Goal: Communication & Community: Share content

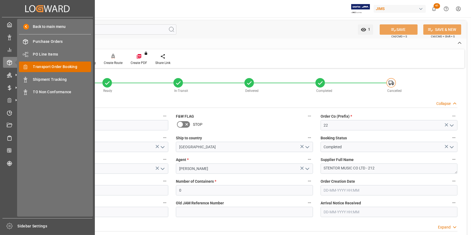
click at [60, 65] on span "Transport Order Booking" at bounding box center [62, 67] width 58 height 6
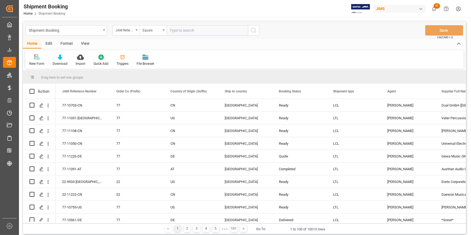
click at [192, 30] on input "text" at bounding box center [207, 30] width 81 height 10
click at [76, 195] on div "22-11222-CN" at bounding box center [83, 194] width 54 height 12
click at [39, 196] on icon "Press SPACE to select this row." at bounding box center [41, 194] width 4 height 4
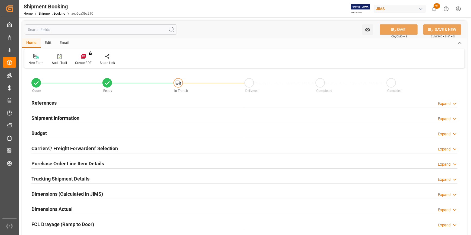
type input "0"
type input "3552.1622"
type input "718.7664"
type input "16335.6"
type input "[DATE]"
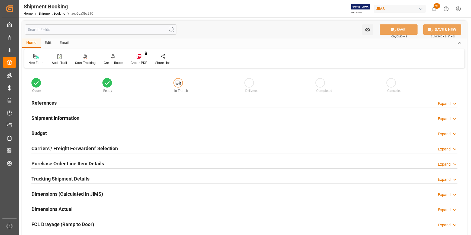
click at [48, 103] on h2 "References" at bounding box center [43, 102] width 25 height 7
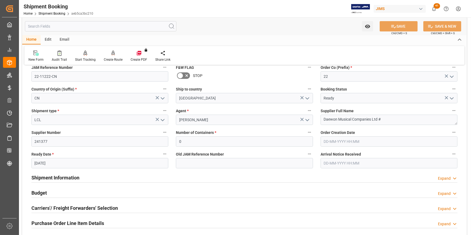
scroll to position [49, 0]
click at [44, 192] on h2 "Budget" at bounding box center [38, 192] width 15 height 7
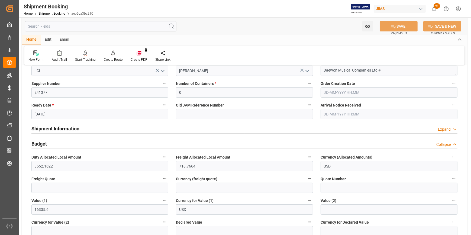
scroll to position [98, 0]
click at [43, 189] on input "text" at bounding box center [99, 187] width 137 height 10
type input "3"
type input "2500"
click at [181, 185] on input at bounding box center [244, 187] width 137 height 10
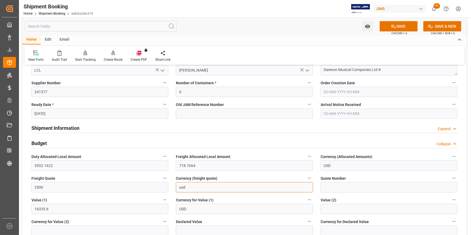
type input "USD"
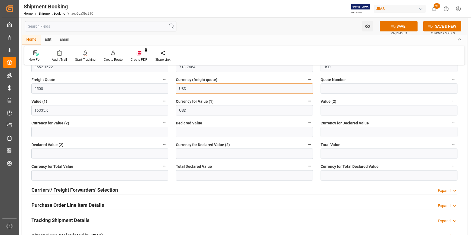
scroll to position [222, 0]
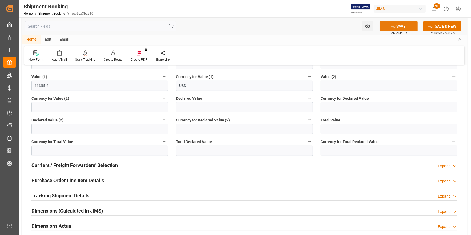
click at [396, 26] on button "SAVE" at bounding box center [399, 26] width 38 height 10
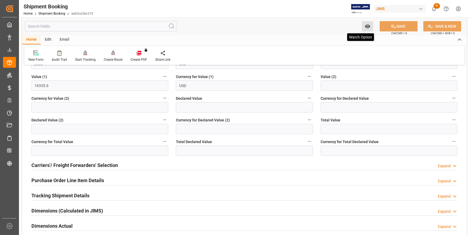
click at [371, 24] on button "Watch Option" at bounding box center [367, 26] width 11 height 10
click at [332, 39] on span "Start Watching" at bounding box center [344, 39] width 49 height 6
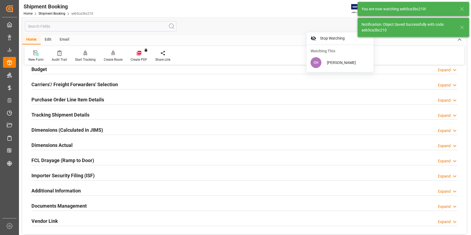
scroll to position [39, 0]
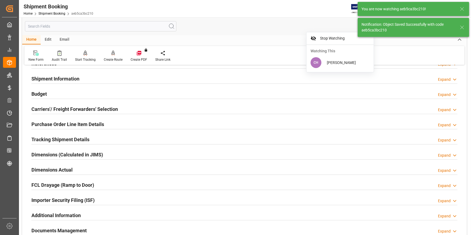
click at [52, 107] on h2 "Carriers'/ Freight Forwarders' Selection" at bounding box center [74, 108] width 86 height 7
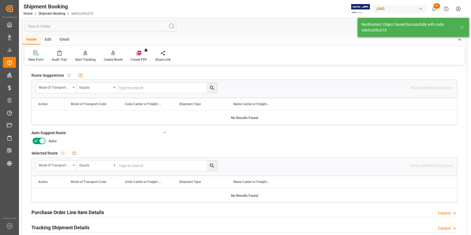
scroll to position [89, 0]
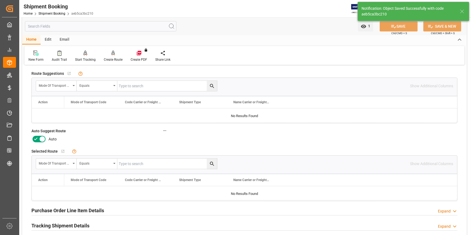
click at [41, 138] on icon at bounding box center [42, 139] width 7 height 7
click at [0, 0] on input "checkbox" at bounding box center [0, 0] width 0 height 0
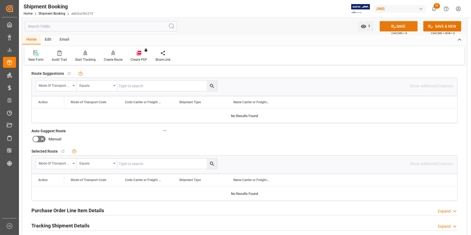
click at [404, 25] on button "SAVE" at bounding box center [399, 26] width 38 height 10
click at [113, 64] on div "New Form Audit Trail Start Tracking Create Empty Shipment Tracking Create Route…" at bounding box center [244, 55] width 440 height 19
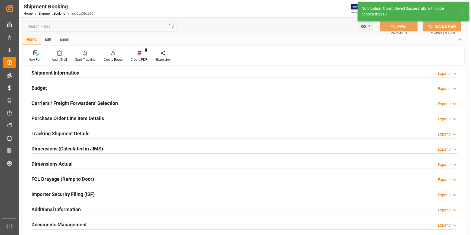
scroll to position [15, 0]
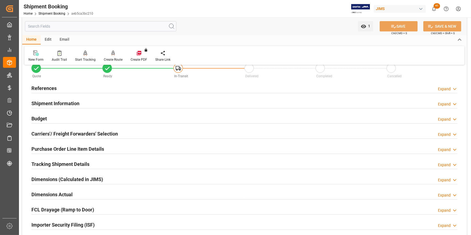
click at [56, 133] on h2 "Carriers'/ Freight Forwarders' Selection" at bounding box center [74, 133] width 86 height 7
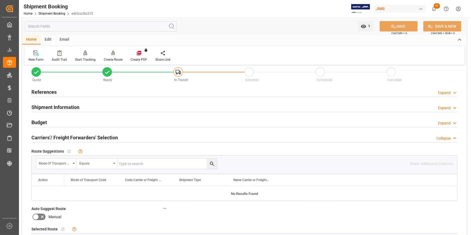
scroll to position [0, 0]
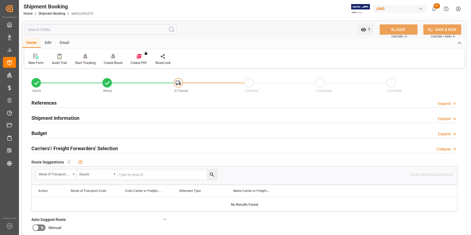
click at [111, 61] on div "Create Route" at bounding box center [113, 59] width 27 height 12
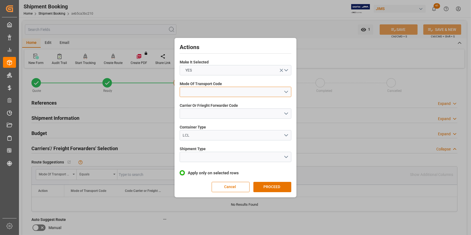
click at [187, 94] on button "open menu" at bounding box center [236, 92] width 112 height 10
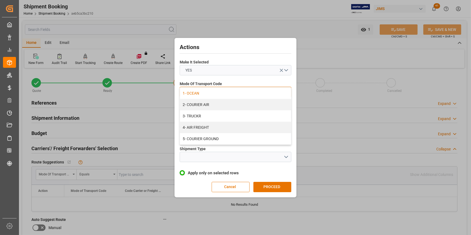
click at [188, 94] on div "1- OCEAN" at bounding box center [235, 93] width 111 height 11
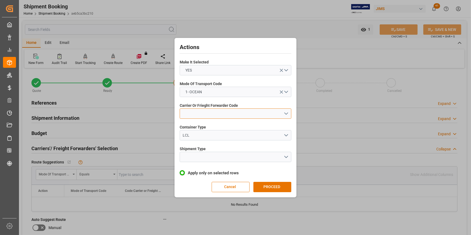
click at [198, 111] on button "open menu" at bounding box center [236, 113] width 112 height 10
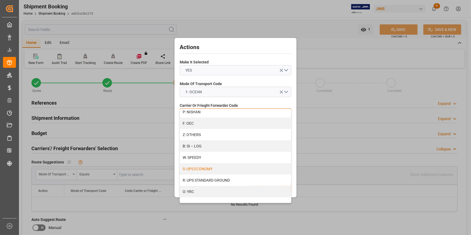
scroll to position [250, 0]
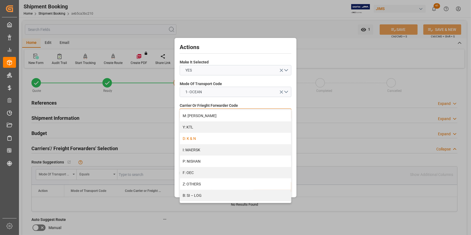
click at [190, 138] on div "D: K & N" at bounding box center [235, 138] width 111 height 11
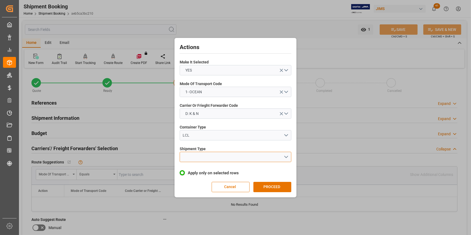
click at [195, 157] on button "open menu" at bounding box center [236, 157] width 112 height 10
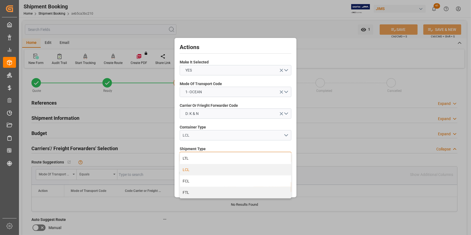
click at [190, 170] on div "LCL" at bounding box center [235, 169] width 111 height 11
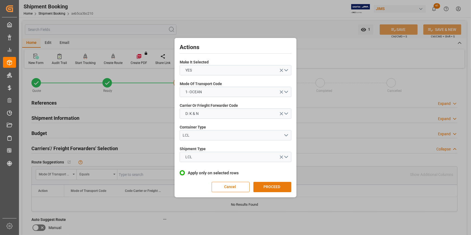
click at [263, 185] on button "PROCEED" at bounding box center [272, 187] width 38 height 10
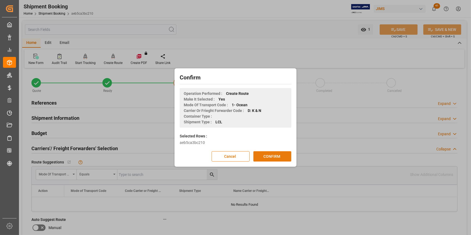
click at [265, 155] on button "CONFIRM" at bounding box center [272, 156] width 38 height 10
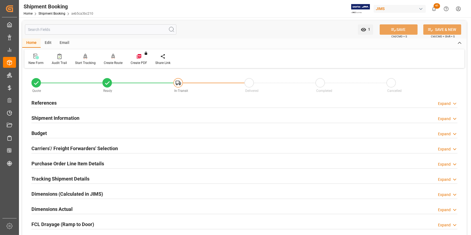
click at [61, 44] on div "Email" at bounding box center [65, 42] width 18 height 9
click at [36, 60] on div "Send Email" at bounding box center [36, 59] width 25 height 12
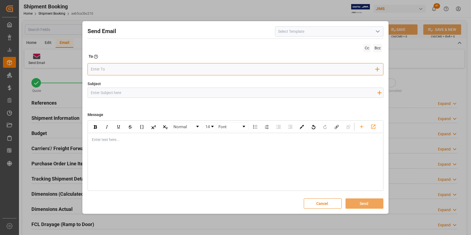
click at [99, 70] on input "email" at bounding box center [233, 69] width 285 height 8
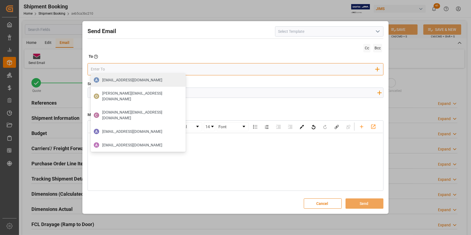
type input "seacare.mtr@kuehne-nagel.com"
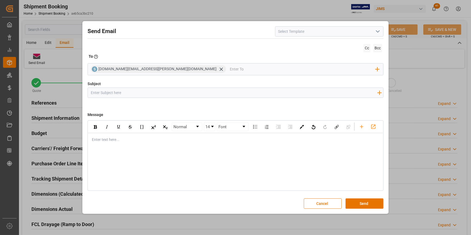
click at [97, 95] on input "Subject" at bounding box center [234, 92] width 292 height 9
click at [281, 32] on input at bounding box center [329, 31] width 108 height 10
click at [281, 31] on input at bounding box center [329, 31] width 108 height 10
click at [296, 34] on input at bounding box center [329, 31] width 108 height 10
click at [380, 30] on icon "open menu" at bounding box center [378, 31] width 7 height 7
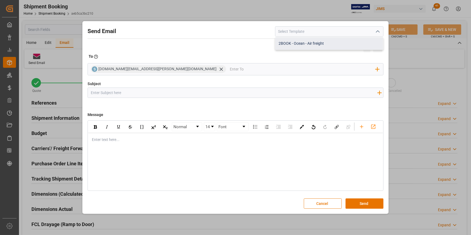
click at [324, 41] on div "2BOOK - Ocean - Air freight" at bounding box center [329, 43] width 108 height 12
type input "2BOOK - Ocean - Air freight"
type input "2BOOK {{jamReferenceNumber}} {{supplierFullName}} Ship from: {{country}} Ship t…"
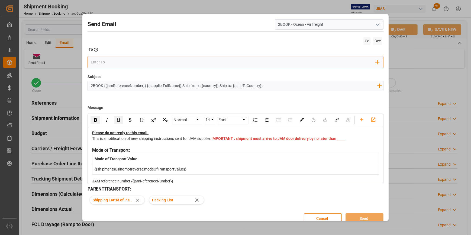
click at [92, 63] on input "email" at bounding box center [233, 62] width 285 height 8
type input "seacare.mtr@kuehne-nagel.com"
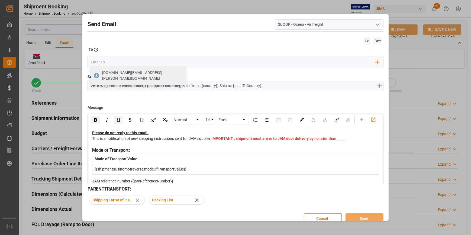
click at [111, 86] on input "2BOOK {{jamReferenceNumber}} {{supplierFullName}} Ship from: {{country}} Ship t…" at bounding box center [234, 85] width 292 height 9
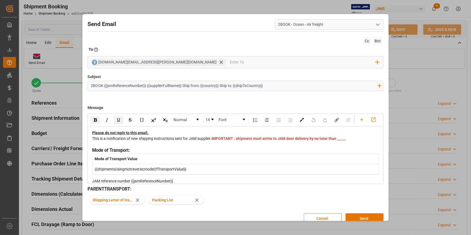
click at [105, 87] on input "2BOOK {{jamReferenceNumber}} {{supplierFullName}} Ship from: {{country}} Ship t…" at bounding box center [234, 85] width 292 height 9
drag, startPoint x: 104, startPoint y: 86, endPoint x: 143, endPoint y: 86, distance: 38.8
click at [143, 86] on input "2BOOK {{jamReferenceNumber}} {{supplierFullName}} Ship from: {{country}} Ship t…" at bounding box center [234, 85] width 292 height 9
click at [103, 88] on input "2BOOK {{jamReferenceNumber}} {{supplierFullName}} Ship from: {{country}} Ship t…" at bounding box center [234, 85] width 292 height 9
type input "2BOOK 22-11222-CN DAEWON MUSICAL SHIP FROM CHINA TO USA"
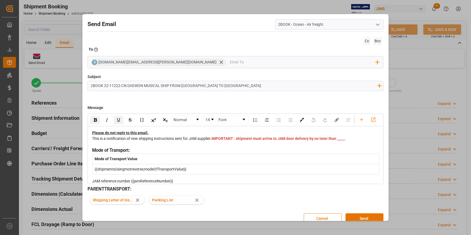
click at [163, 147] on div "This is a notification of new shipping instructions sent for JAM supplier. IMPO…" at bounding box center [235, 141] width 287 height 11
drag, startPoint x: 230, startPoint y: 154, endPoint x: 218, endPoint y: 155, distance: 11.9
click at [218, 147] on div "This is a notification of new shipping instructions sent for JAM supplier. IMPO…" at bounding box center [235, 141] width 287 height 11
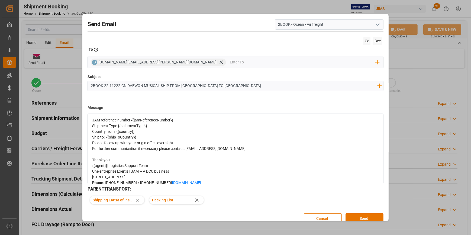
scroll to position [49, 0]
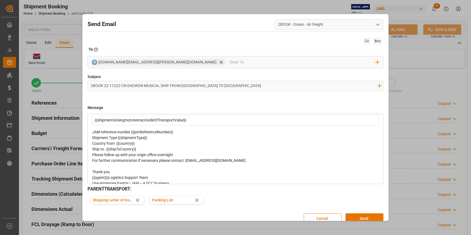
click at [156, 141] on div "Shipment Type {{shipmentType}}" at bounding box center [235, 138] width 287 height 6
drag, startPoint x: 176, startPoint y: 147, endPoint x: 133, endPoint y: 147, distance: 43.6
click at [133, 135] on div "JAM reference number {{jamReferenceNumber}}" at bounding box center [235, 132] width 287 height 6
click at [148, 141] on div "Shipment Type {{shipmentType}}" at bounding box center [235, 138] width 287 height 6
click at [144, 146] on div "Country from {{country}}" at bounding box center [235, 144] width 287 height 6
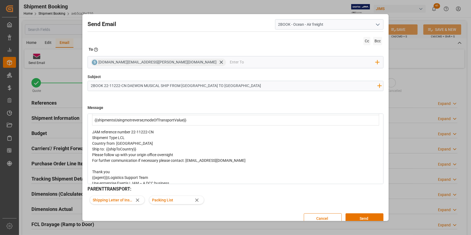
click at [145, 152] on div "Ship to: {{shipToCountry}}" at bounding box center [235, 149] width 287 height 6
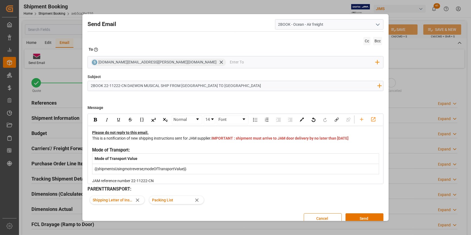
scroll to position [0, 0]
drag, startPoint x: 209, startPoint y: 85, endPoint x: 81, endPoint y: 92, distance: 128.1
click at [82, 92] on div "Send Email 2BOOK - Ocean - Air freight Cc Bcc To Enter the TO Email address S s…" at bounding box center [235, 117] width 306 height 207
click at [317, 217] on button "Cancel" at bounding box center [323, 218] width 38 height 10
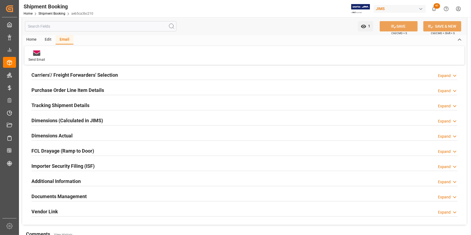
scroll to position [74, 0]
click at [66, 194] on h2 "Documents Management" at bounding box center [58, 195] width 55 height 7
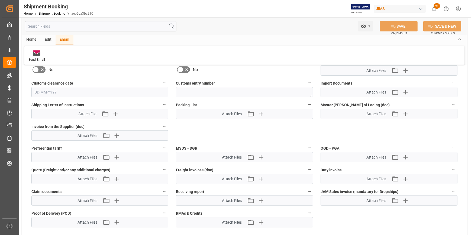
scroll to position [271, 0]
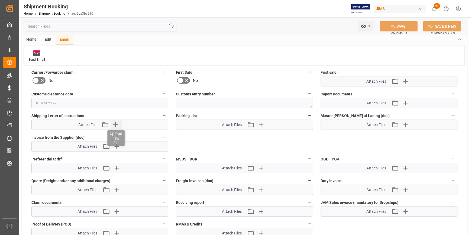
click at [114, 124] on icon "button" at bounding box center [115, 124] width 9 height 9
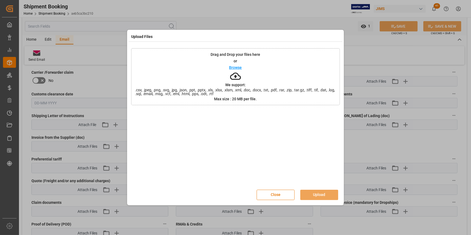
click at [239, 67] on p "Browse" at bounding box center [235, 68] width 13 height 4
click at [237, 67] on p "Browse" at bounding box center [235, 68] width 13 height 4
click at [266, 157] on div at bounding box center [235, 148] width 209 height 76
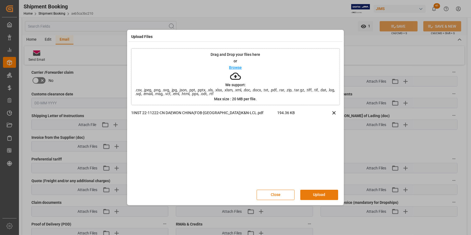
click at [321, 195] on button "Upload" at bounding box center [319, 195] width 38 height 10
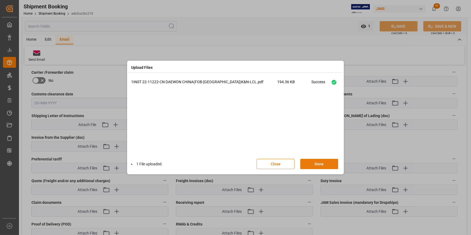
click at [317, 168] on button "Done" at bounding box center [319, 164] width 38 height 10
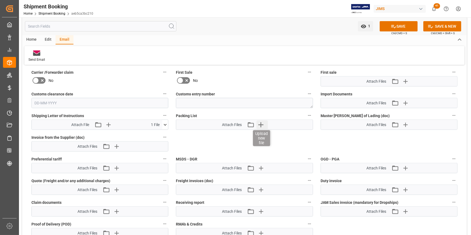
click at [261, 122] on icon "button" at bounding box center [260, 124] width 5 height 5
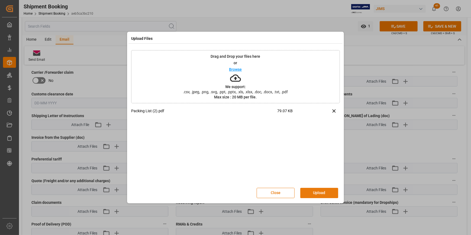
click at [325, 194] on button "Upload" at bounding box center [319, 193] width 38 height 10
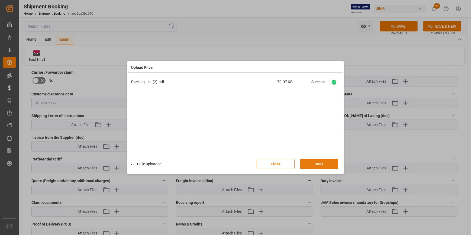
click at [319, 167] on button "Done" at bounding box center [319, 164] width 38 height 10
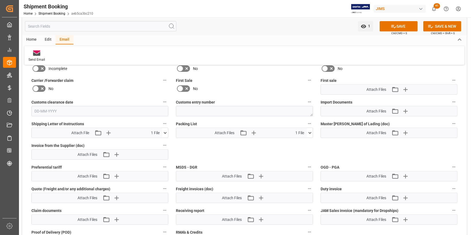
scroll to position [246, 0]
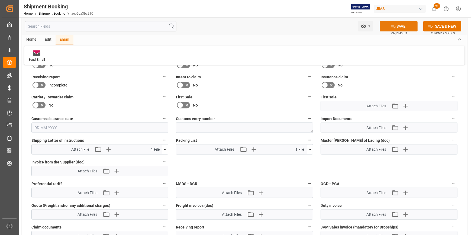
click at [394, 21] on div "SAVE Ctrl/CMD + S" at bounding box center [398, 26] width 49 height 10
click at [394, 25] on icon at bounding box center [394, 27] width 6 height 6
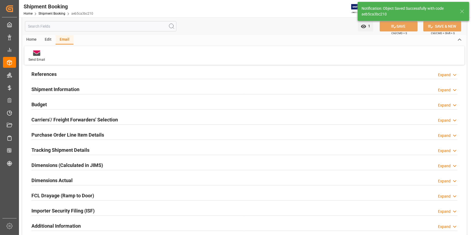
scroll to position [28, 0]
click at [44, 77] on h2 "References" at bounding box center [43, 74] width 25 height 7
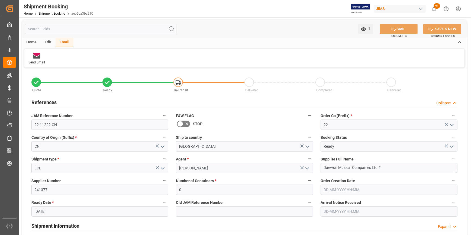
scroll to position [0, 0]
click at [34, 58] on icon at bounding box center [36, 57] width 7 height 4
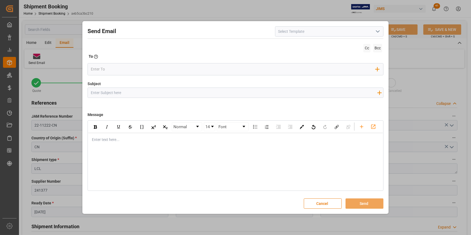
click at [298, 33] on input at bounding box center [329, 31] width 108 height 10
click at [377, 33] on icon "open menu" at bounding box center [378, 31] width 7 height 7
click at [326, 47] on div "2BOOK - Ocean - Air freight" at bounding box center [329, 43] width 108 height 12
type input "2BOOK - Ocean - Air freight"
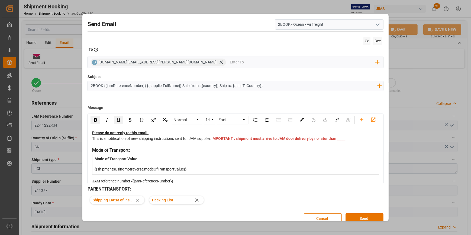
drag, startPoint x: 284, startPoint y: 85, endPoint x: 43, endPoint y: 105, distance: 241.8
click at [43, 105] on div "Send Email 2BOOK - Ocean - Air freight Cc Bcc To Enter the TO Email address S s…" at bounding box center [235, 117] width 471 height 235
paste input "22-11222-CN DAEWON MUSICAL SHIP FROM CHINA TO USA"
type input "2BOOK 22-11222-CN DAEWON MUSICAL SHIP FROM CHINA TO USA"
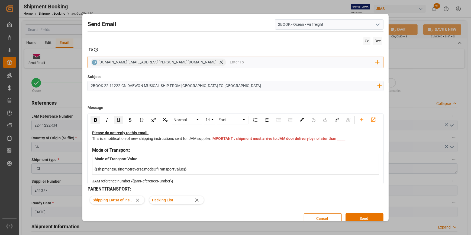
click at [137, 60] on span "seacare.mtr@kuehne-nagel.com" at bounding box center [157, 62] width 118 height 4
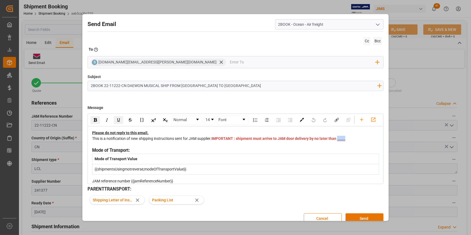
drag, startPoint x: 240, startPoint y: 155, endPoint x: 217, endPoint y: 155, distance: 23.0
click at [217, 147] on div "This is a notification of new shipping instructions sent for JAM supplier. IMPO…" at bounding box center [235, 141] width 287 height 11
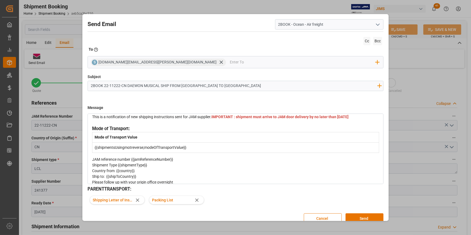
scroll to position [49, 0]
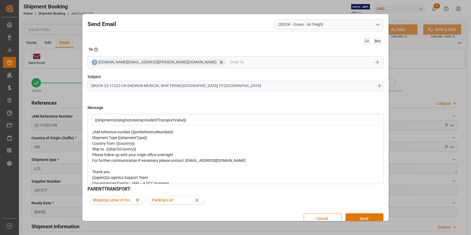
click at [176, 135] on div "JAM reference number {{jamReferenceNumber}}" at bounding box center [235, 132] width 287 height 6
drag, startPoint x: 175, startPoint y: 146, endPoint x: 132, endPoint y: 147, distance: 42.8
click at [132, 135] on div "JAM reference number {{jamReferenceNumber}}" at bounding box center [235, 132] width 287 height 6
click at [150, 141] on div "Shipment Type {{shipmentType}}" at bounding box center [235, 138] width 287 height 6
drag, startPoint x: 149, startPoint y: 153, endPoint x: 121, endPoint y: 153, distance: 28.7
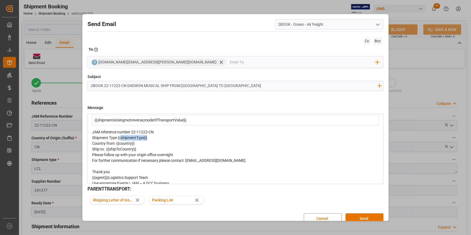
click at [121, 141] on div "Shipment Type {{shipmentType}}" at bounding box center [235, 138] width 287 height 6
click at [137, 146] on div "Country from {{country}}" at bounding box center [235, 144] width 287 height 6
click at [142, 152] on div "Ship to: {{shipToCountry}}" at bounding box center [235, 149] width 287 height 6
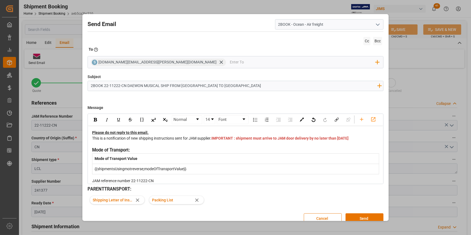
scroll to position [0, 0]
click at [227, 141] on span "IMPORTANT : shipment must arrive to JAM door delivery by no later than 11/20/20…" at bounding box center [279, 138] width 137 height 4
click at [358, 217] on button "Send" at bounding box center [365, 218] width 38 height 10
